Goal: Information Seeking & Learning: Learn about a topic

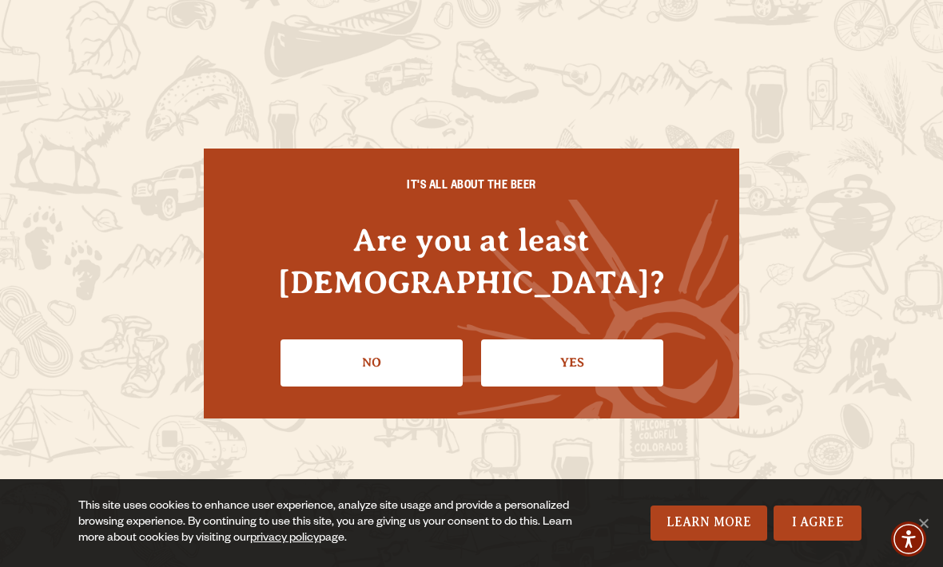
click at [719, 524] on link "Learn More" at bounding box center [708, 523] width 117 height 35
click at [602, 342] on link "Yes" at bounding box center [572, 363] width 182 height 46
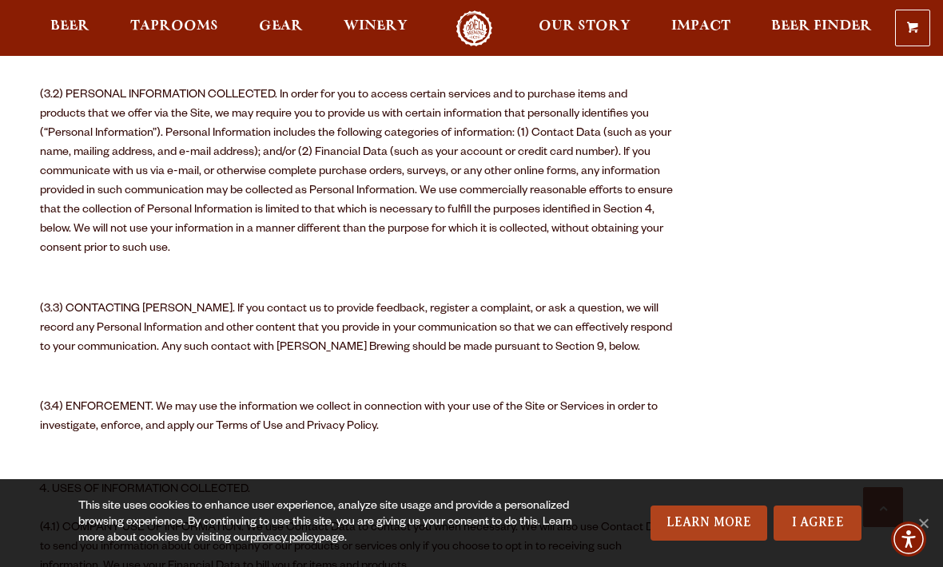
scroll to position [1296, 0]
click at [73, 27] on span "Beer" at bounding box center [69, 26] width 39 height 13
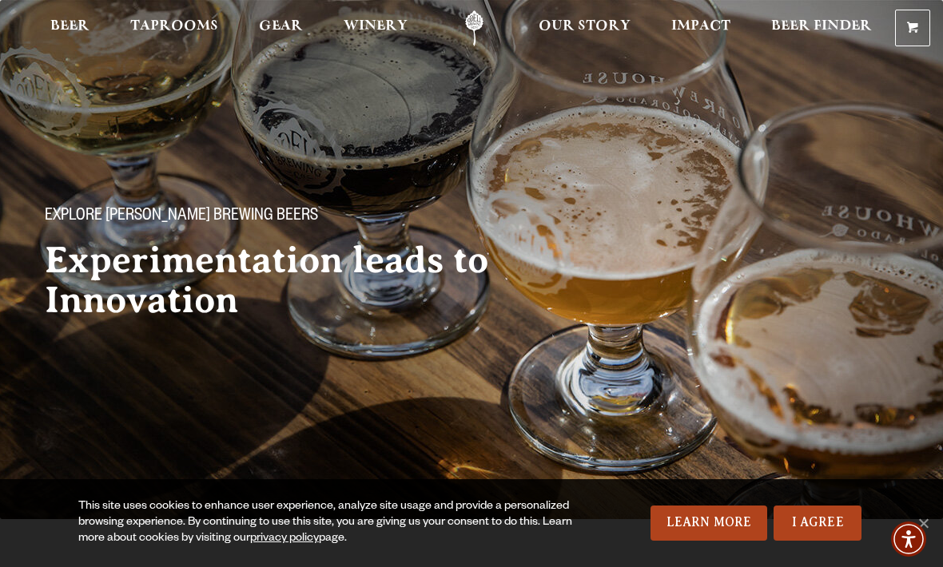
click at [374, 33] on span "Winery" at bounding box center [376, 26] width 64 height 13
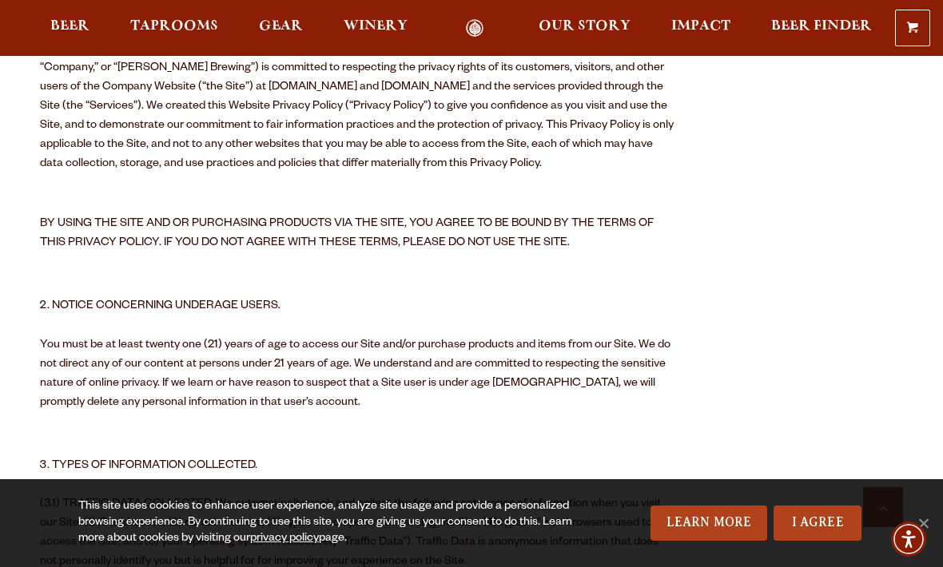
scroll to position [632, 0]
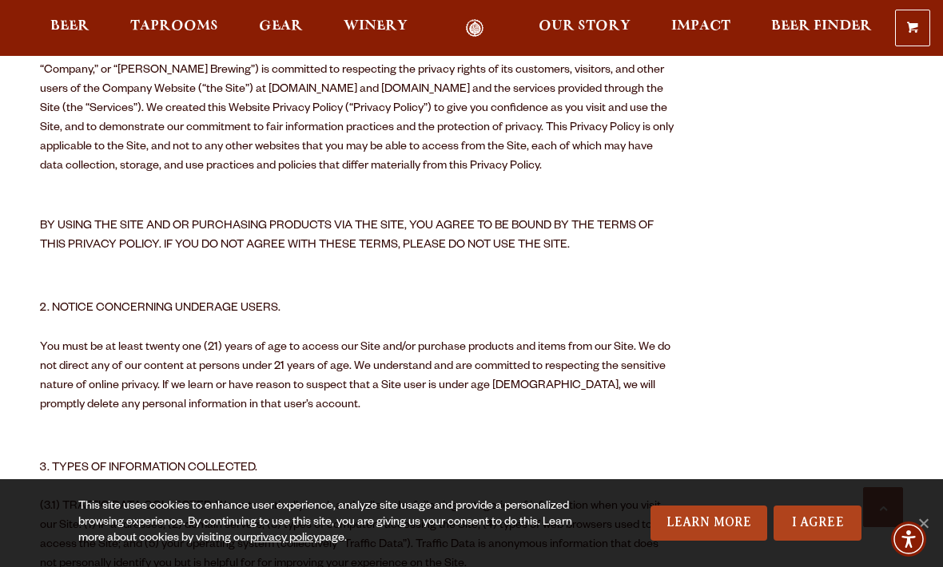
click at [69, 32] on span "Beer" at bounding box center [69, 26] width 39 height 13
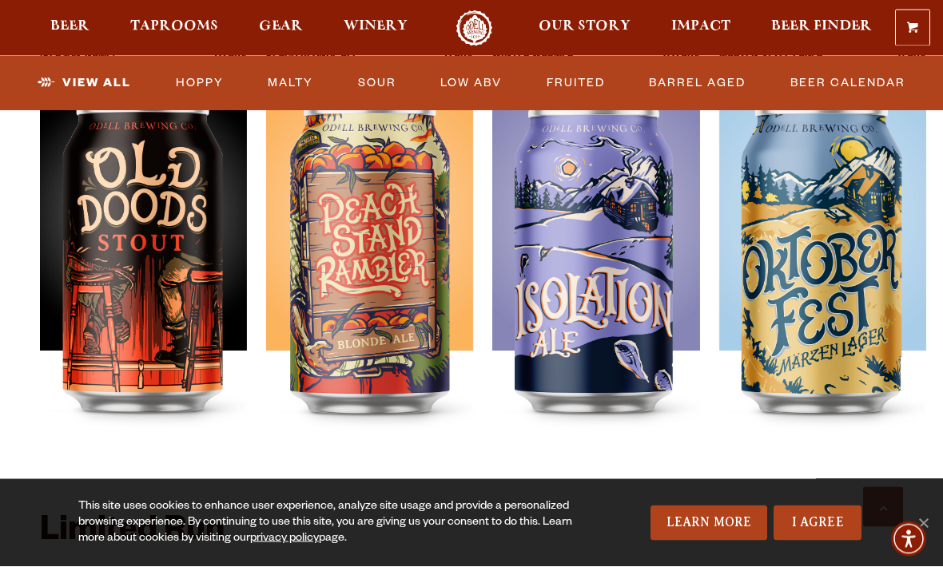
scroll to position [2316, 0]
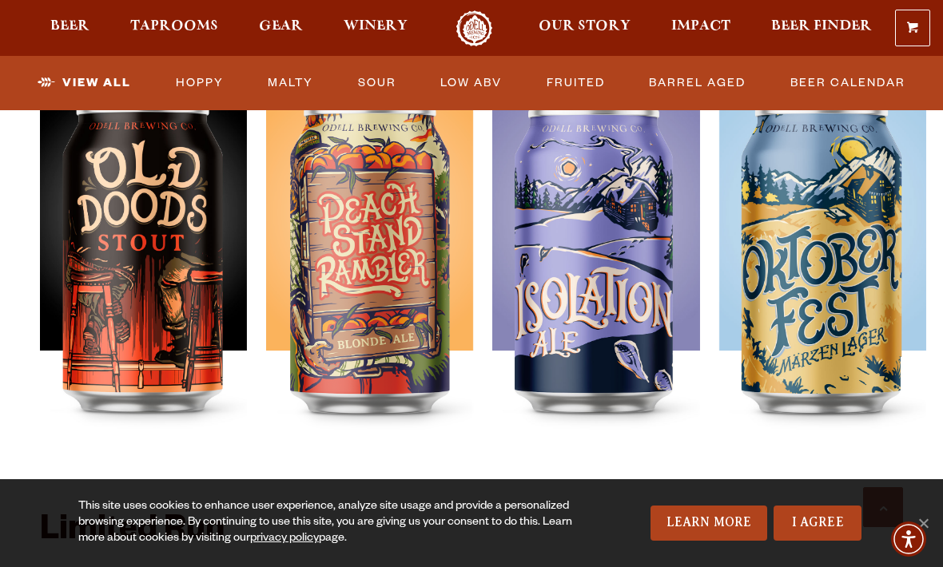
click at [395, 324] on div at bounding box center [369, 275] width 207 height 399
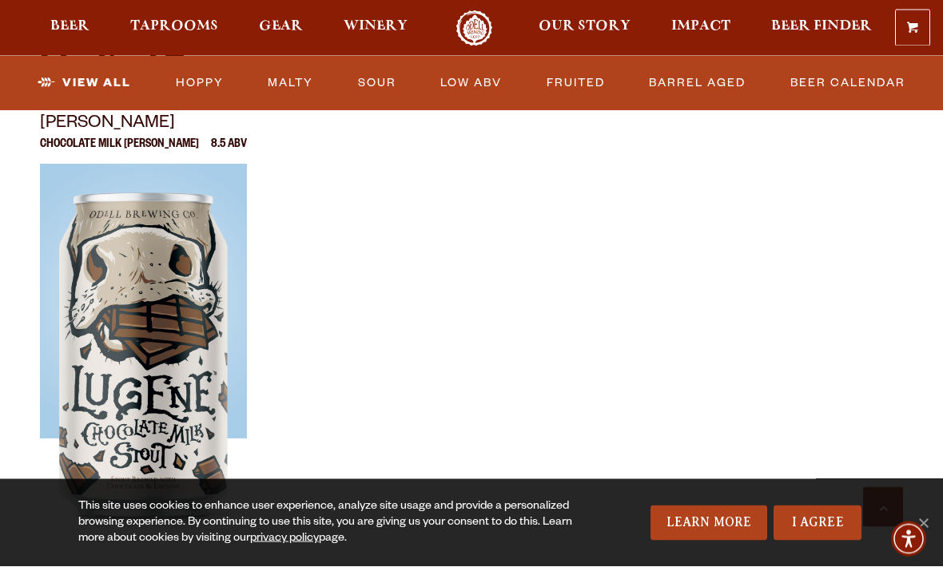
scroll to position [2779, 0]
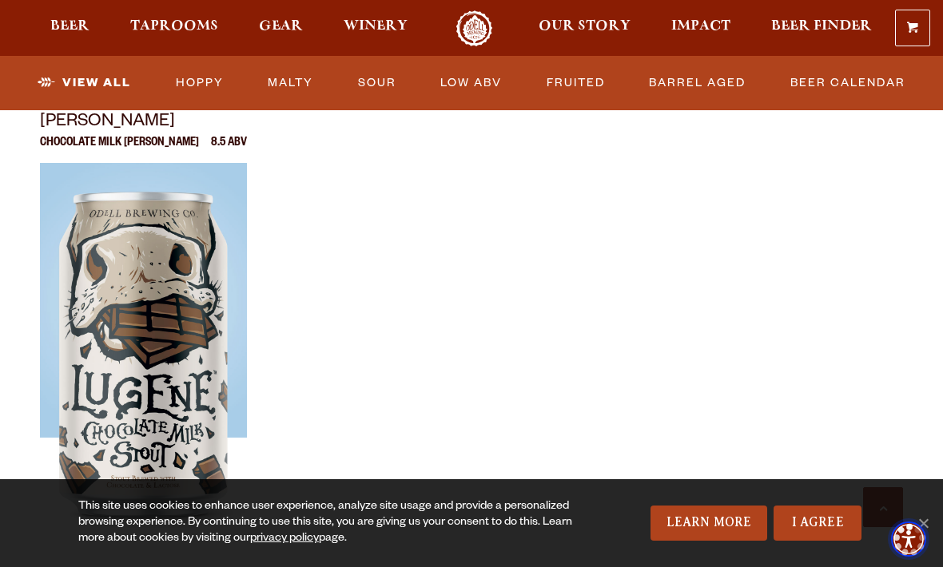
click at [926, 557] on img "Accessibility Menu" at bounding box center [908, 539] width 35 height 35
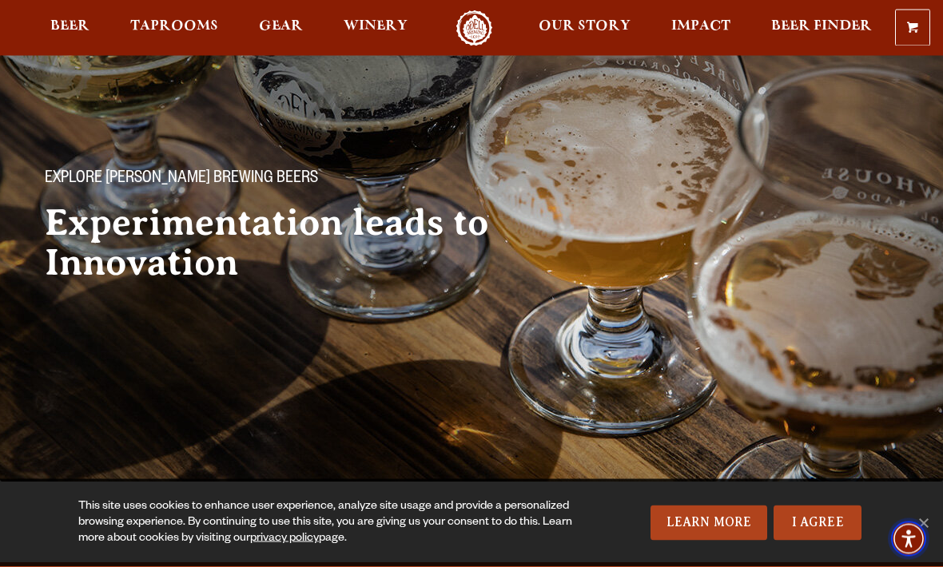
scroll to position [0, 0]
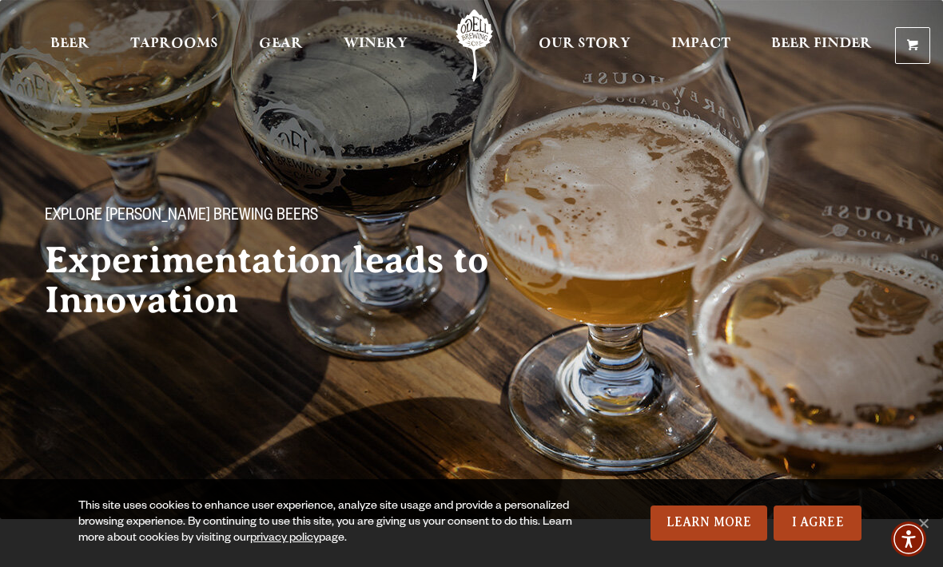
click at [279, 46] on span "Gear" at bounding box center [281, 44] width 44 height 13
